Goal: Task Accomplishment & Management: Use online tool/utility

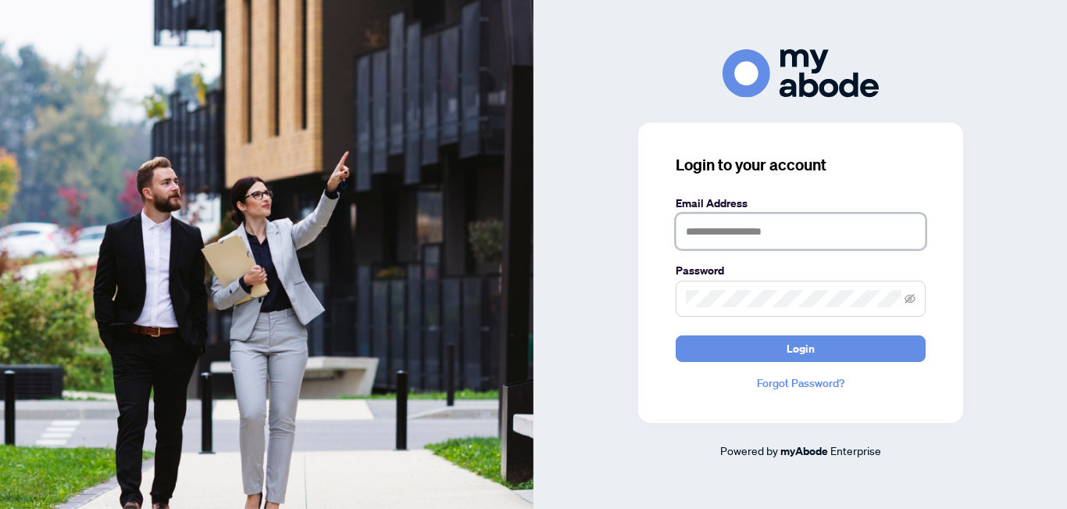
click at [698, 230] on input "text" at bounding box center [801, 231] width 250 height 36
type input "**********"
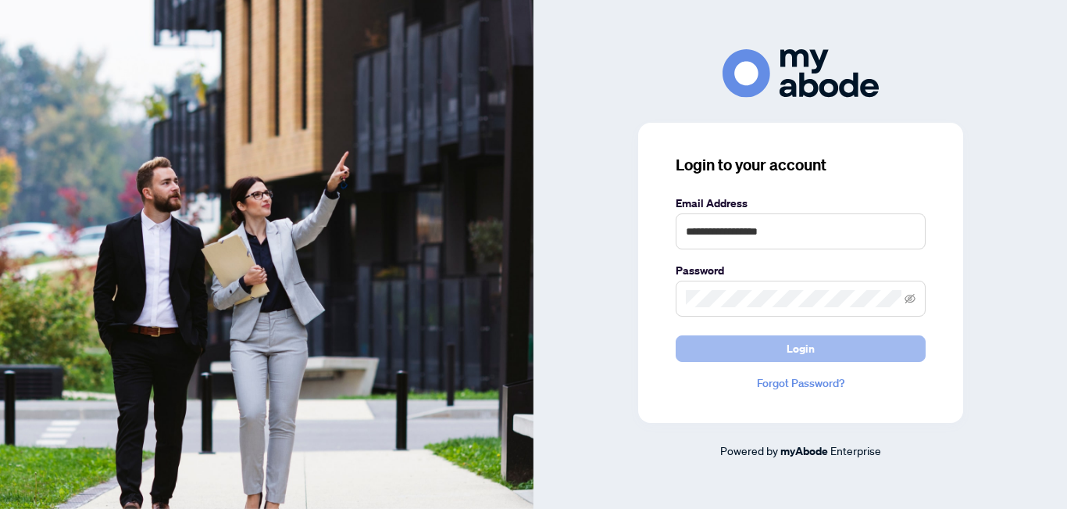
click at [803, 350] on span "Login" at bounding box center [801, 348] width 28 height 25
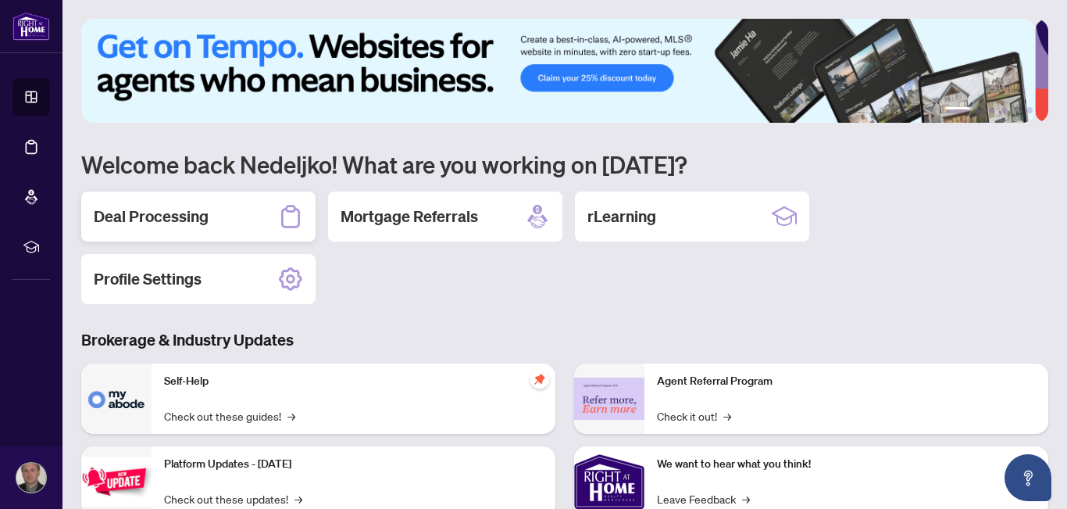
click at [169, 203] on div "Deal Processing" at bounding box center [198, 216] width 234 height 50
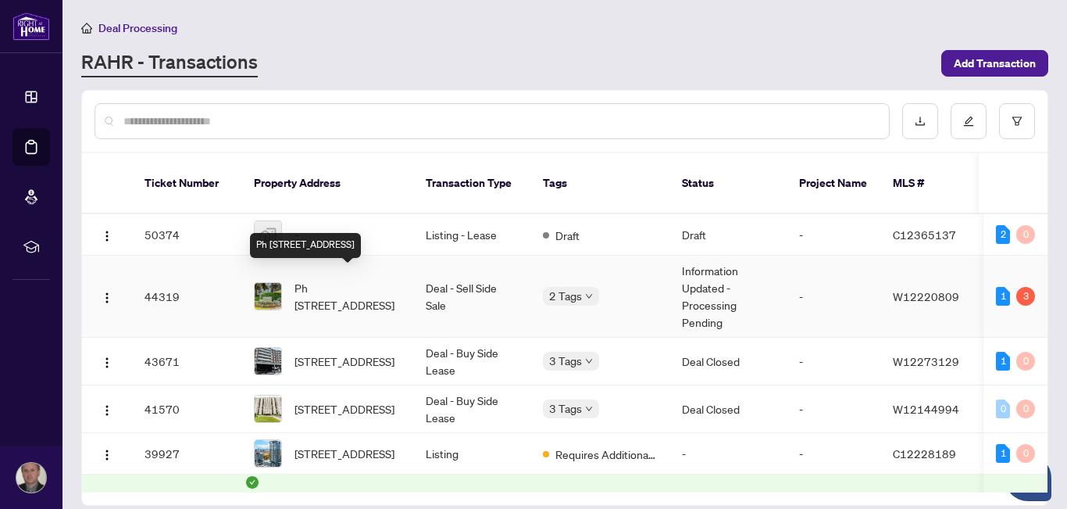
click at [352, 279] on span "Ph 13-296 Mill Rd, Toronto, Ontario M9C 4X8, Canada" at bounding box center [348, 296] width 106 height 34
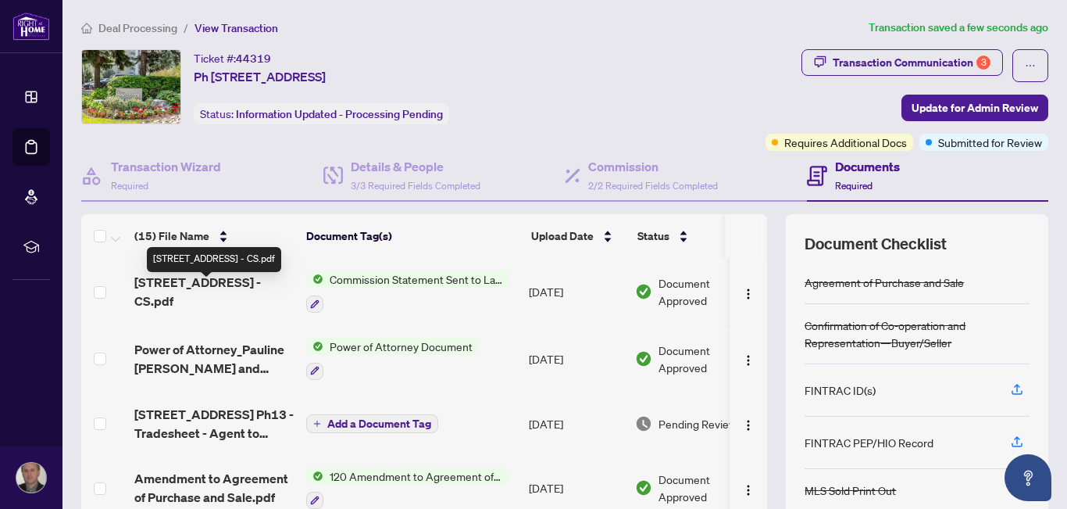
click at [211, 288] on span "296 Mill Rd Ph13 - CS.pdf" at bounding box center [213, 292] width 159 height 38
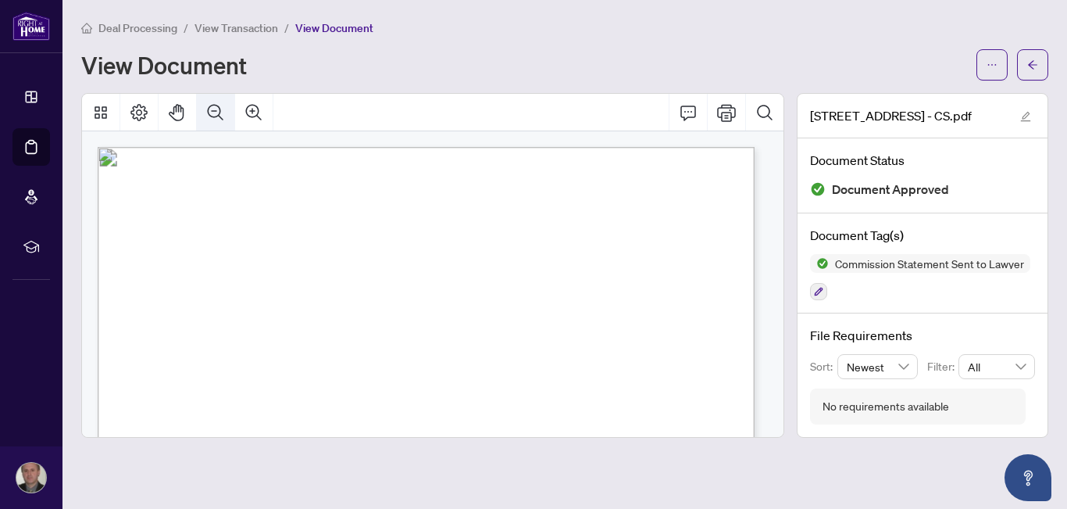
click at [210, 111] on icon "Zoom Out" at bounding box center [215, 112] width 19 height 19
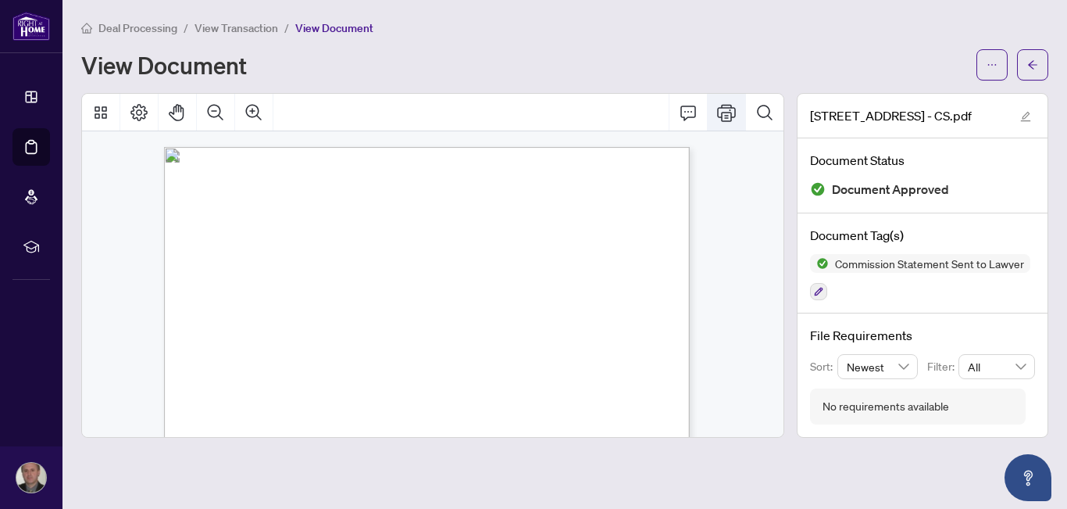
click at [728, 113] on icon "Print" at bounding box center [726, 112] width 19 height 19
click at [213, 105] on icon "Zoom Out" at bounding box center [215, 112] width 19 height 19
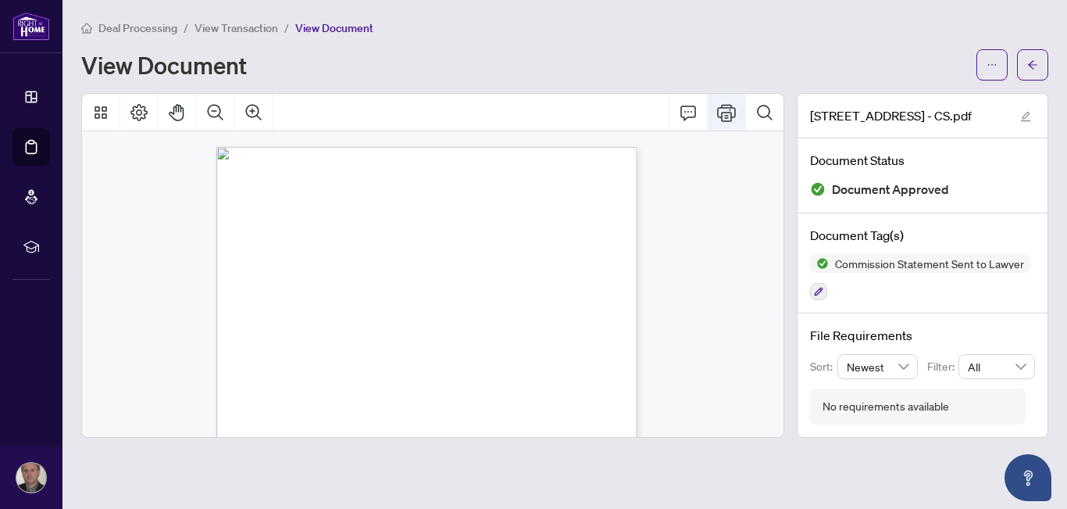
click at [729, 114] on icon "Print" at bounding box center [726, 112] width 19 height 19
